Goal: Navigation & Orientation: Go to known website

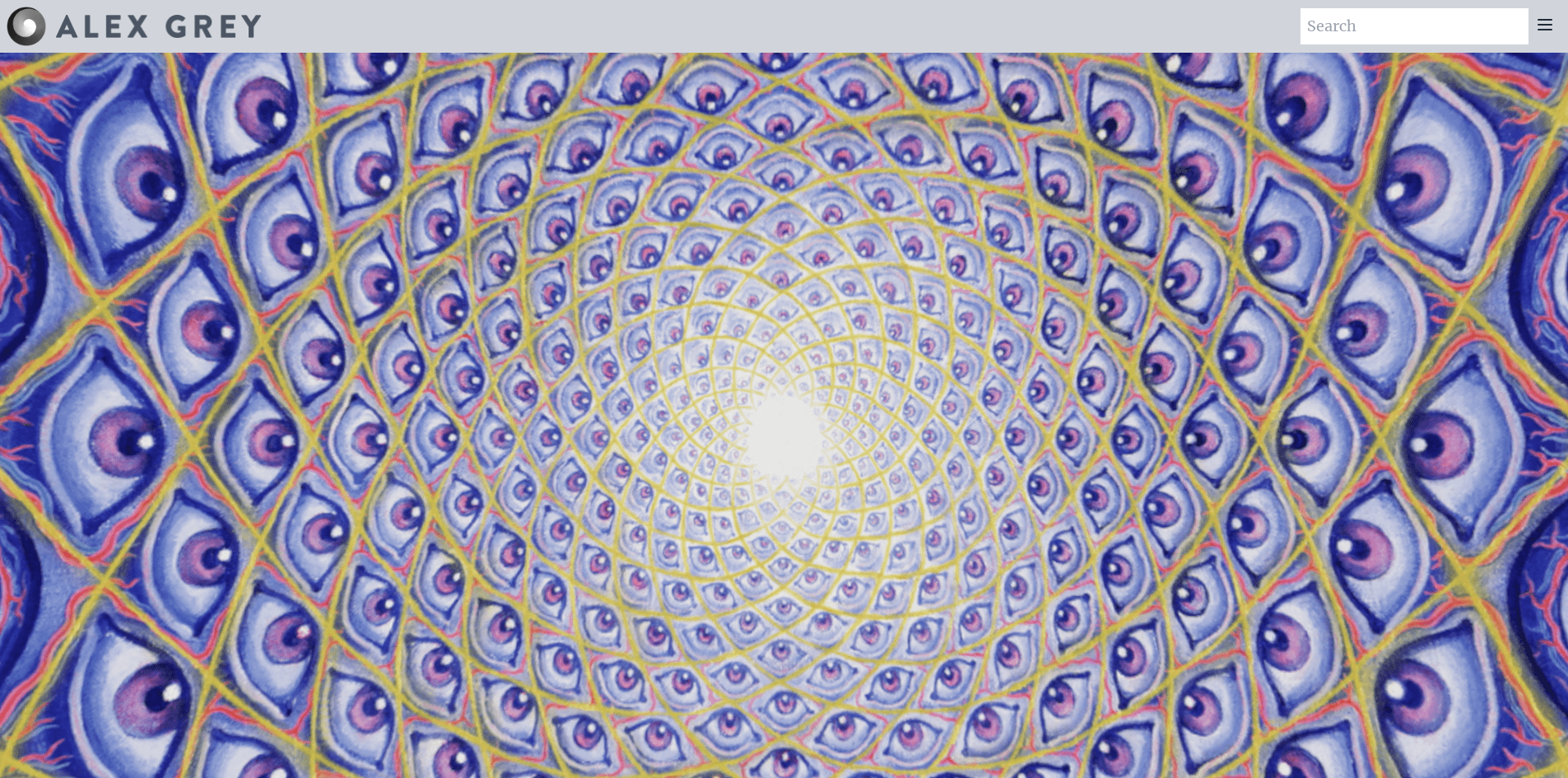
click at [193, 34] on img at bounding box center [159, 26] width 205 height 23
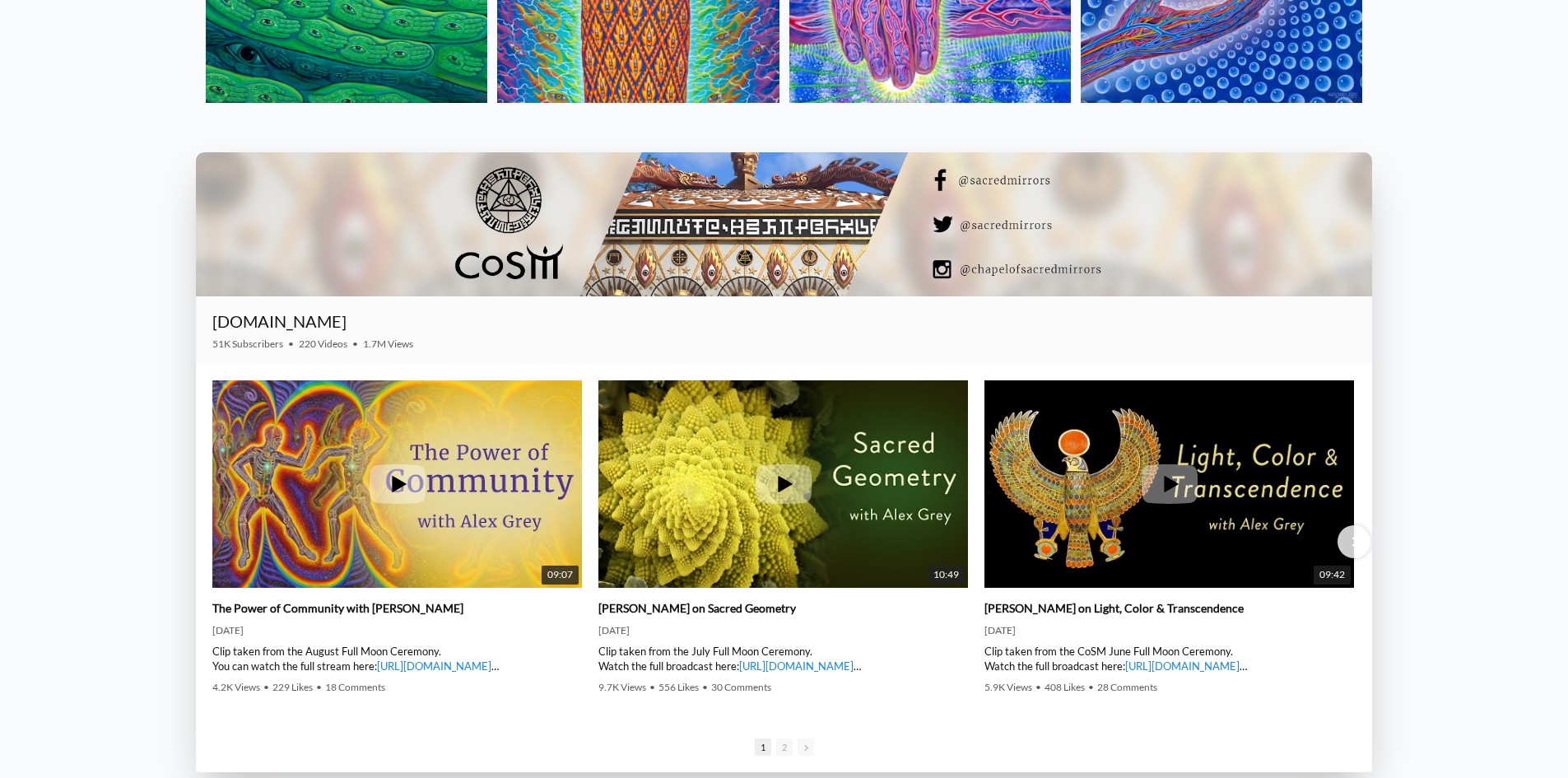
scroll to position [2633, 0]
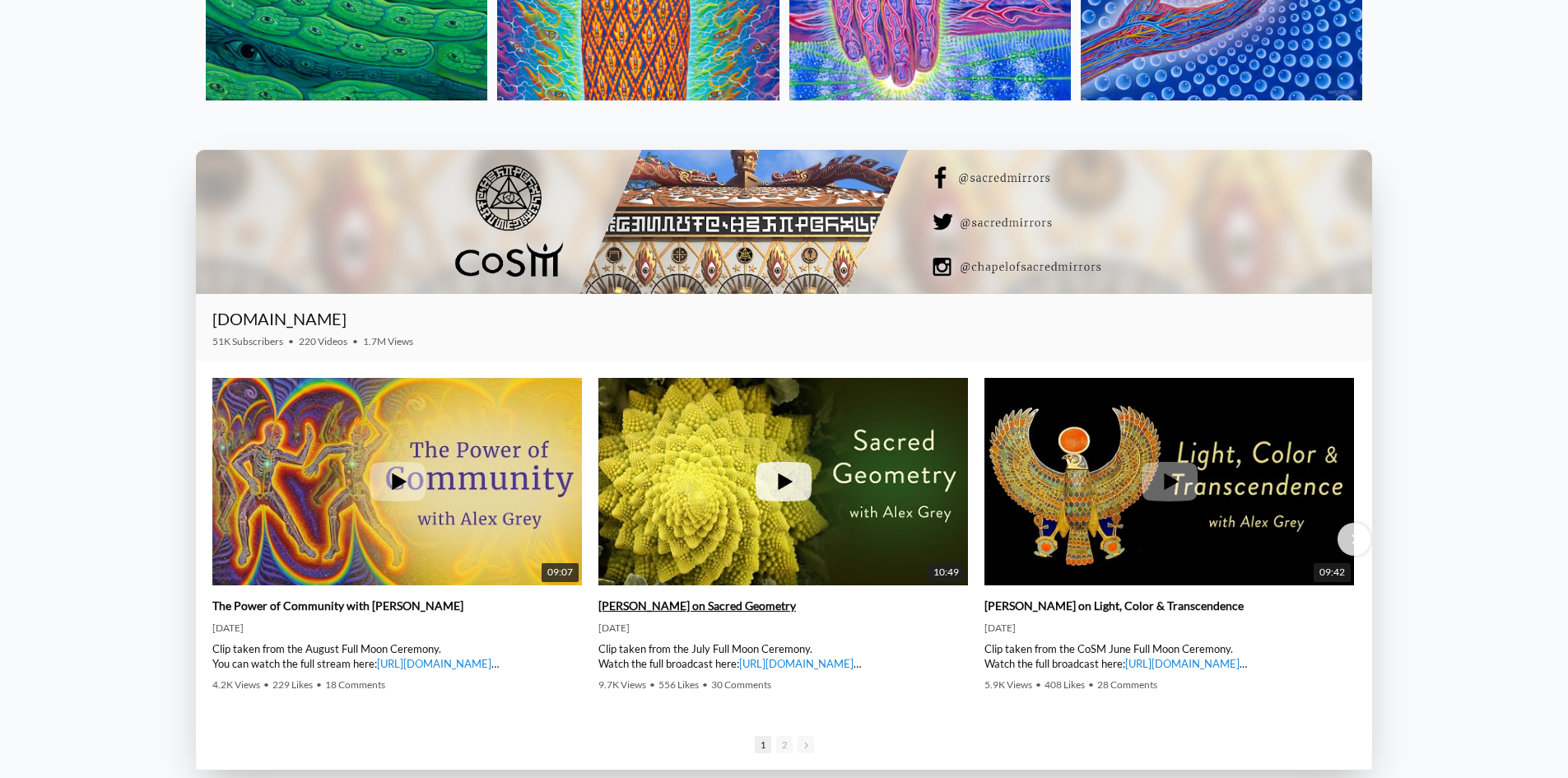
click at [817, 477] on img at bounding box center [783, 481] width 370 height 277
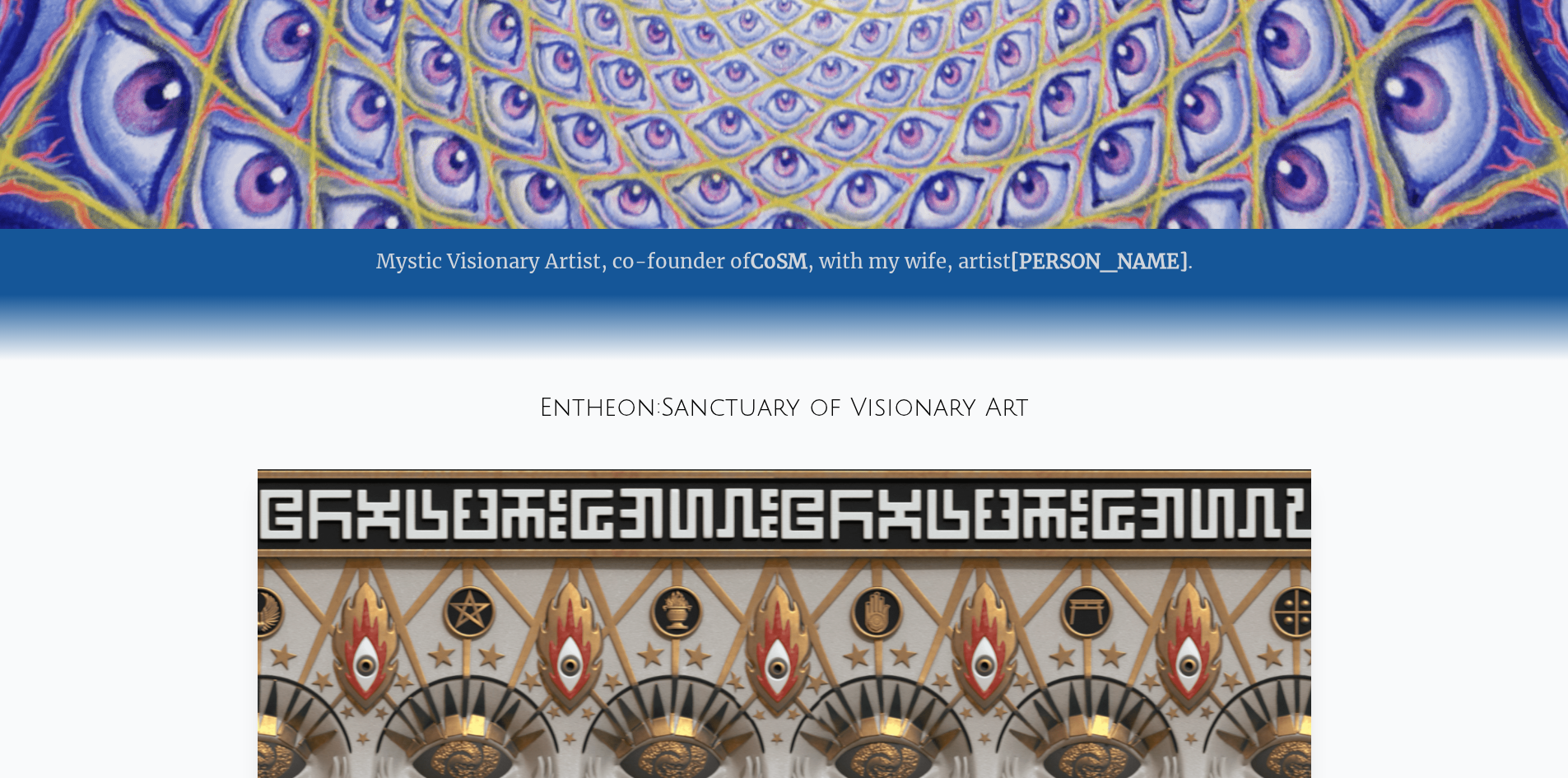
scroll to position [0, 0]
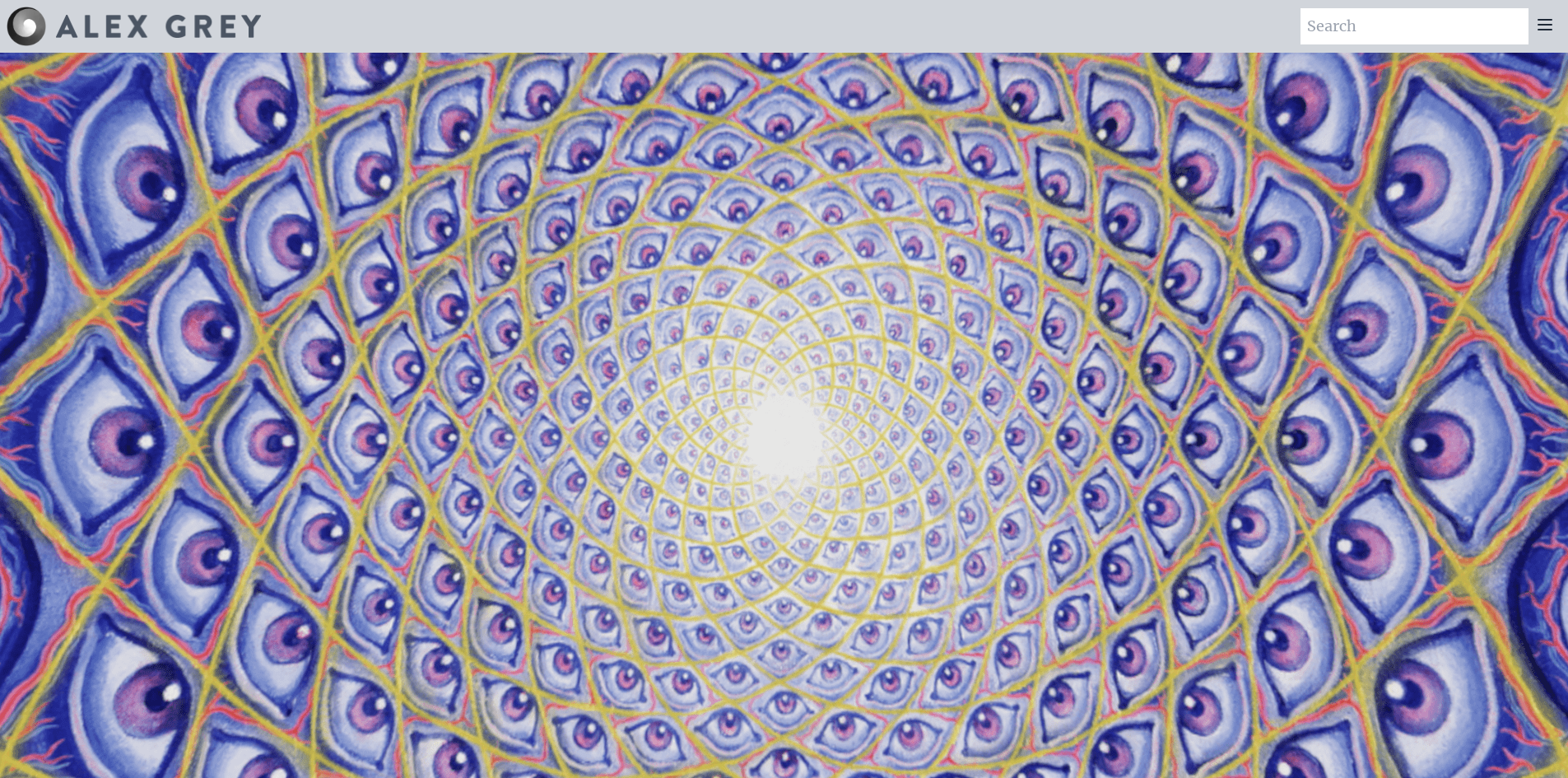
click at [1550, 24] on icon at bounding box center [1545, 25] width 13 height 10
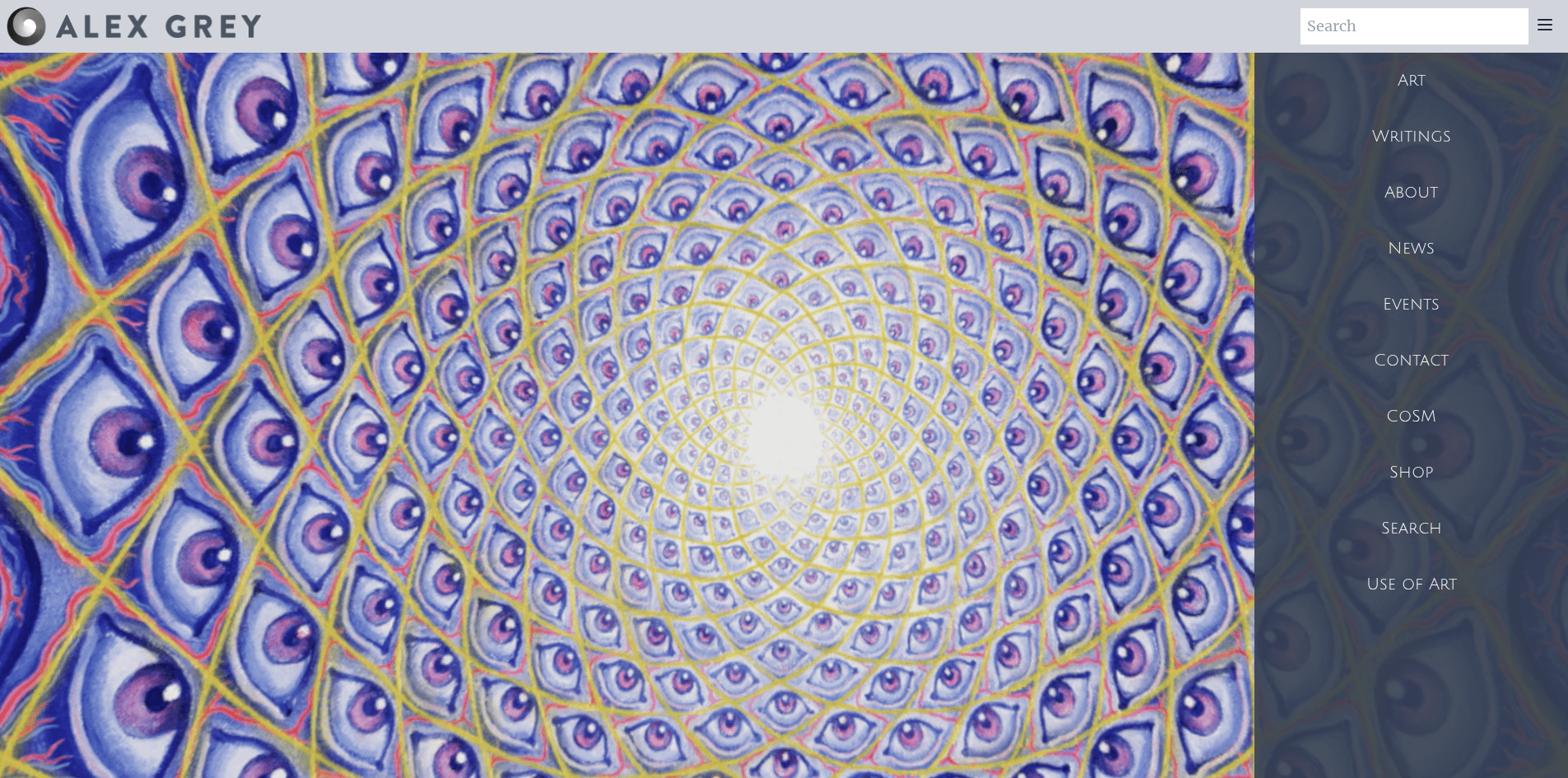
drag, startPoint x: 1421, startPoint y: 413, endPoint x: 1397, endPoint y: 419, distance: 24.7
